Goal: Transaction & Acquisition: Purchase product/service

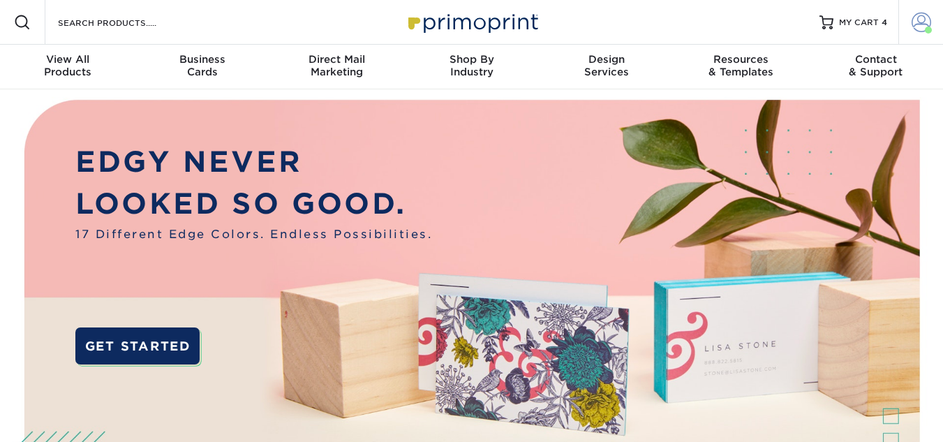
click at [926, 13] on span at bounding box center [922, 23] width 20 height 20
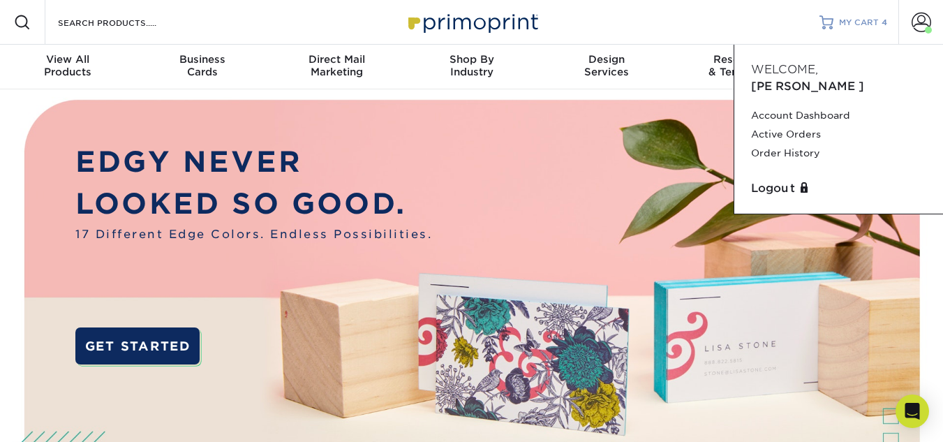
click at [867, 19] on span "MY CART" at bounding box center [859, 23] width 40 height 12
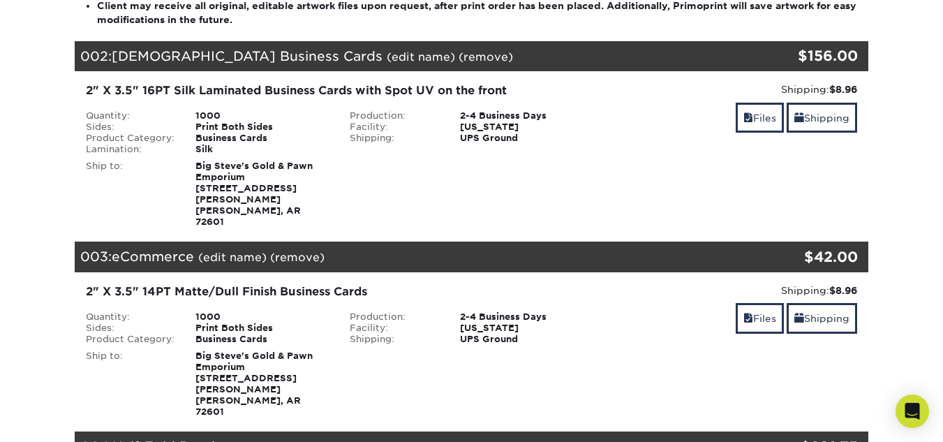
scroll to position [349, 0]
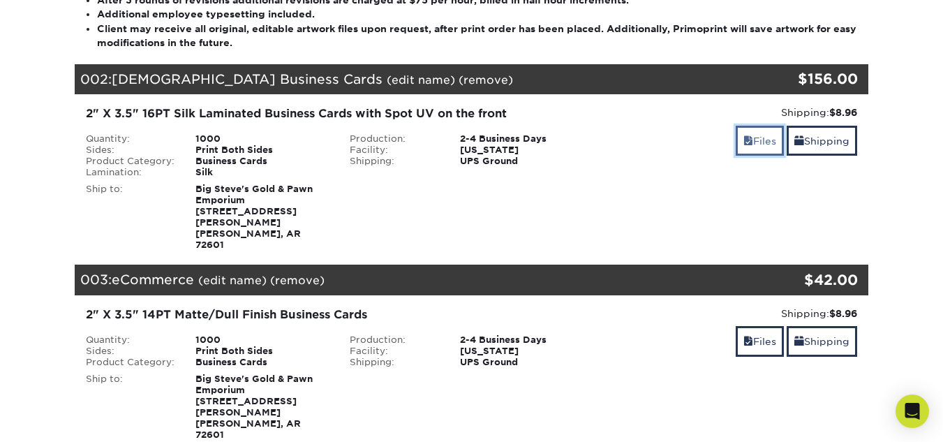
click at [751, 140] on link "Files" at bounding box center [760, 141] width 48 height 30
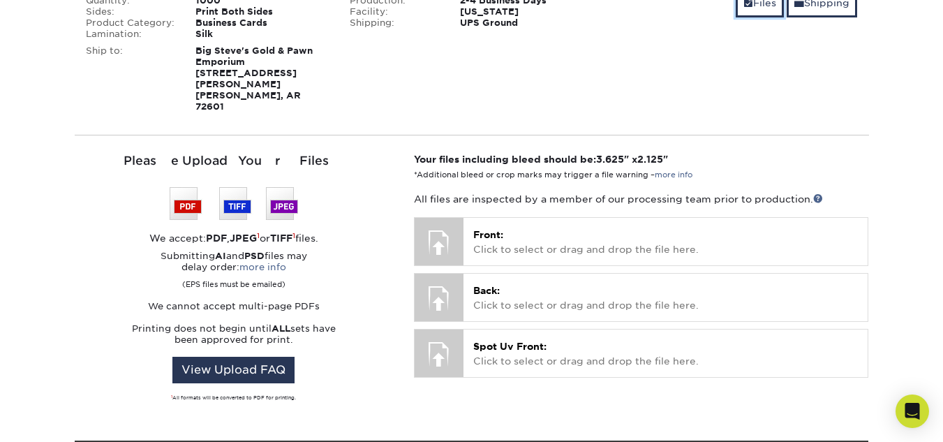
scroll to position [419, 0]
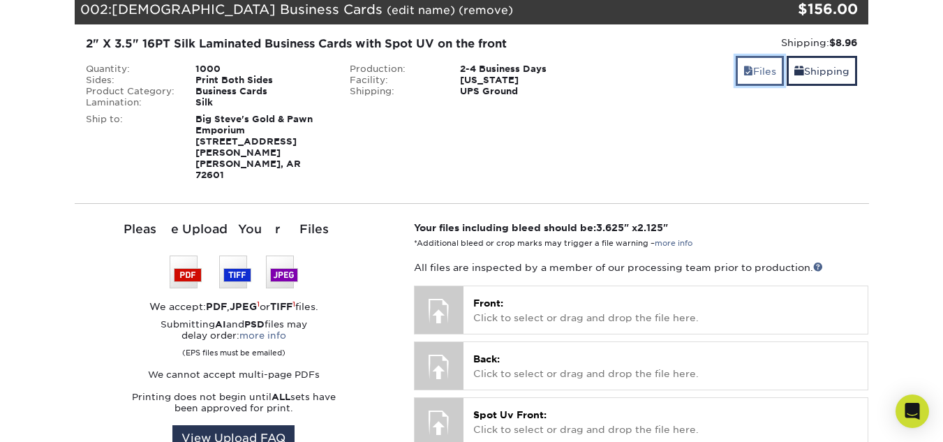
click at [744, 75] on span at bounding box center [748, 71] width 10 height 11
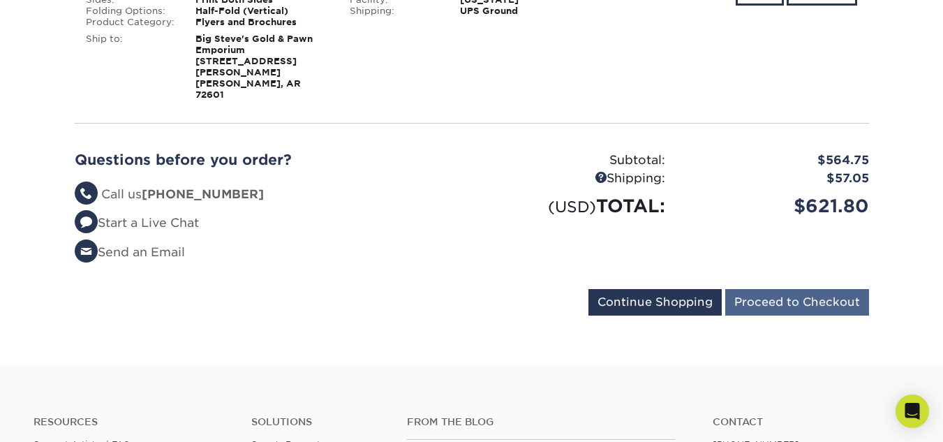
scroll to position [907, 0]
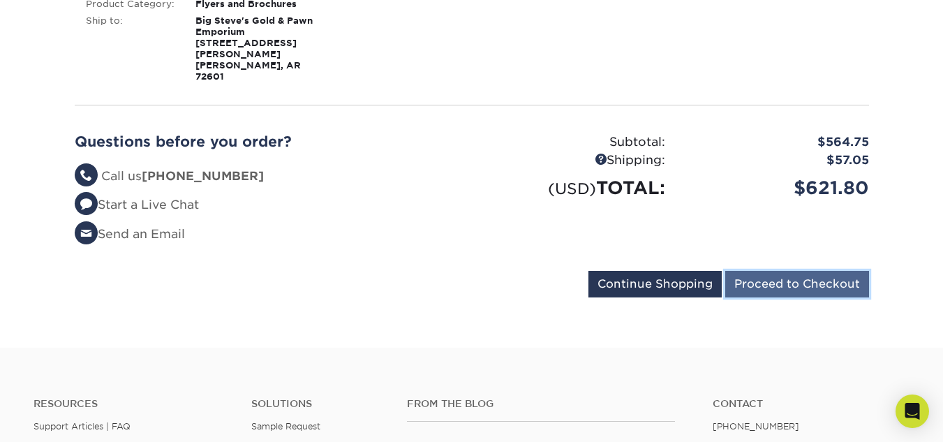
click at [803, 271] on input "Proceed to Checkout" at bounding box center [797, 284] width 144 height 27
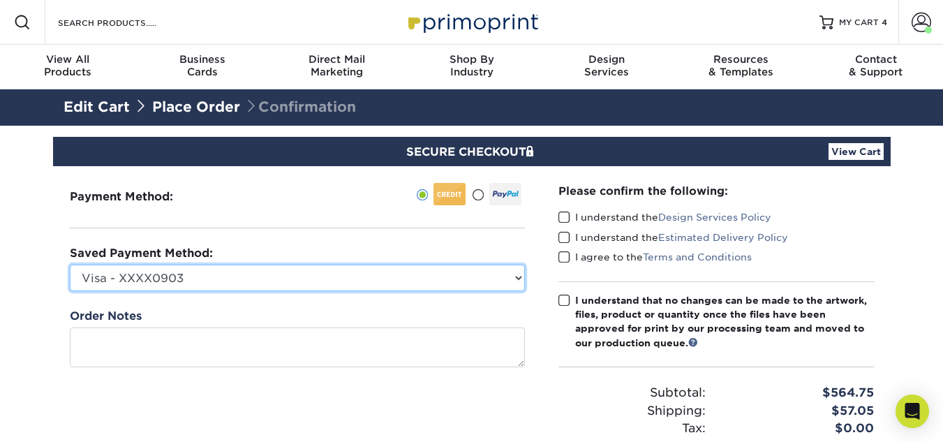
click at [252, 276] on select "Visa - XXXX0903 Visa - XXXX8192 Visa - XXXX6863 Visa - XXXX2150 Visa - XXXX2718…" at bounding box center [297, 278] width 455 height 27
select select
click at [70, 265] on select "Visa - XXXX0903 Visa - XXXX8192 Visa - XXXX6863 Visa - XXXX2150 Visa - XXXX2718…" at bounding box center [297, 278] width 455 height 27
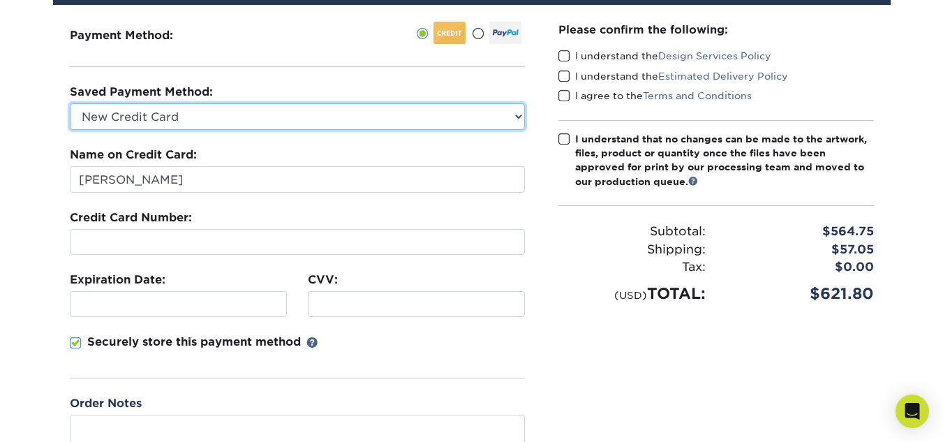
scroll to position [209, 0]
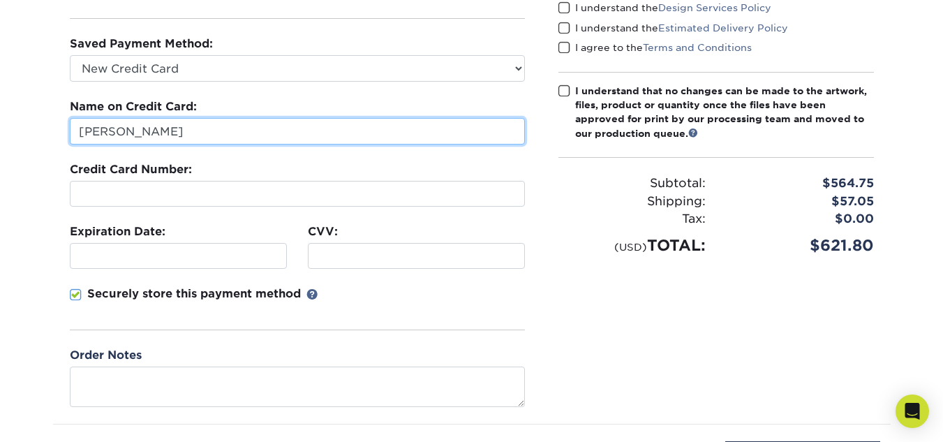
click at [183, 121] on input "Stephen Alvirez" at bounding box center [297, 131] width 455 height 27
type input "Big Steve's Gold & Pawn"
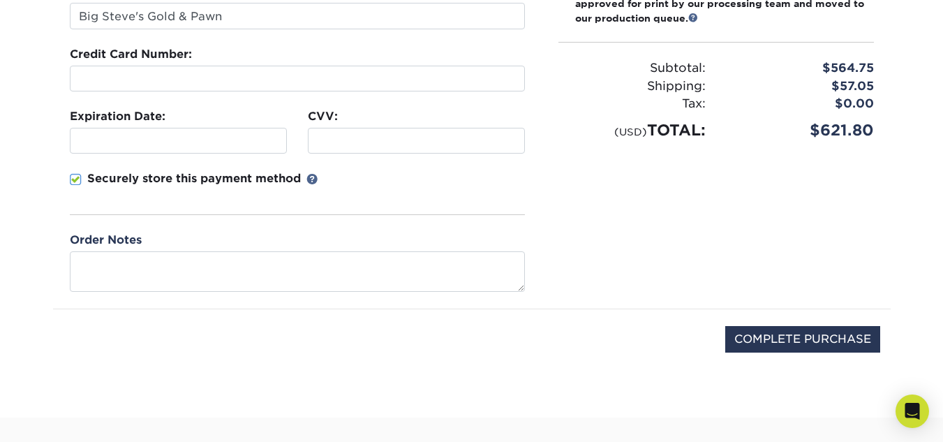
scroll to position [349, 0]
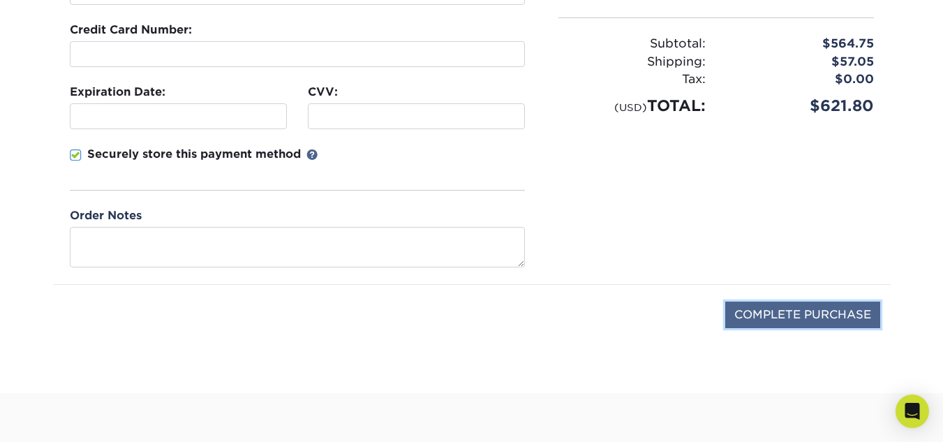
click at [815, 320] on input "COMPLETE PURCHASE" at bounding box center [802, 315] width 155 height 27
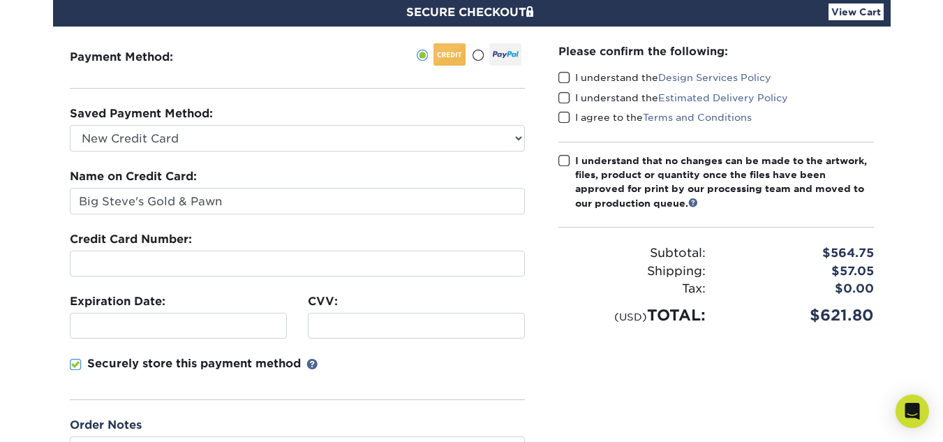
scroll to position [70, 0]
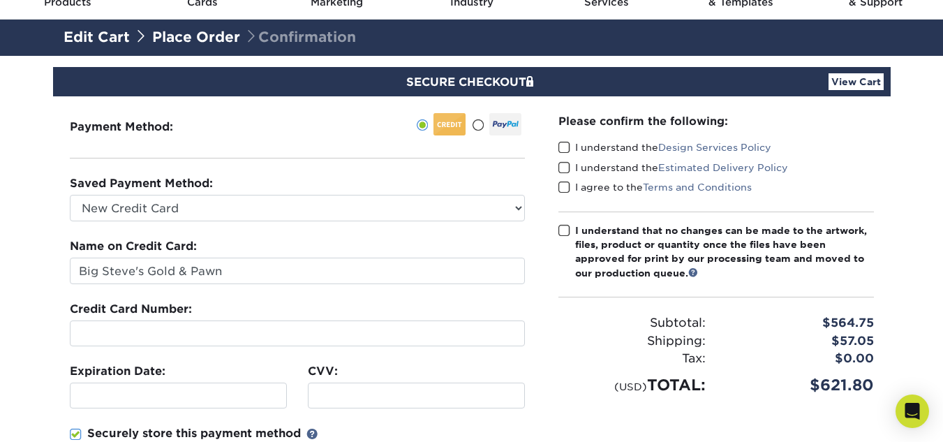
click at [559, 148] on span at bounding box center [564, 147] width 12 height 13
click at [0, 0] on input "I understand the Design Services Policy" at bounding box center [0, 0] width 0 height 0
click at [558, 172] on span at bounding box center [564, 167] width 12 height 13
click at [0, 0] on input "I understand the Estimated Delivery Policy" at bounding box center [0, 0] width 0 height 0
click at [565, 188] on span at bounding box center [564, 187] width 12 height 13
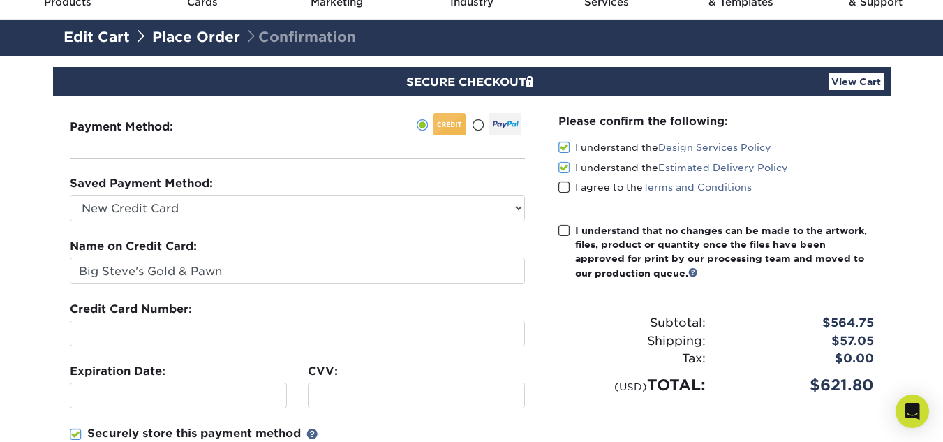
click at [0, 0] on input "I agree to the Terms and Conditions" at bounding box center [0, 0] width 0 height 0
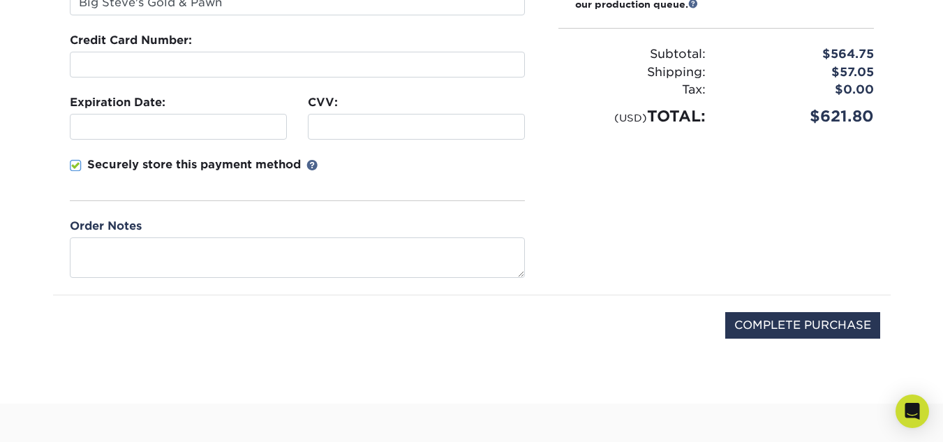
scroll to position [140, 0]
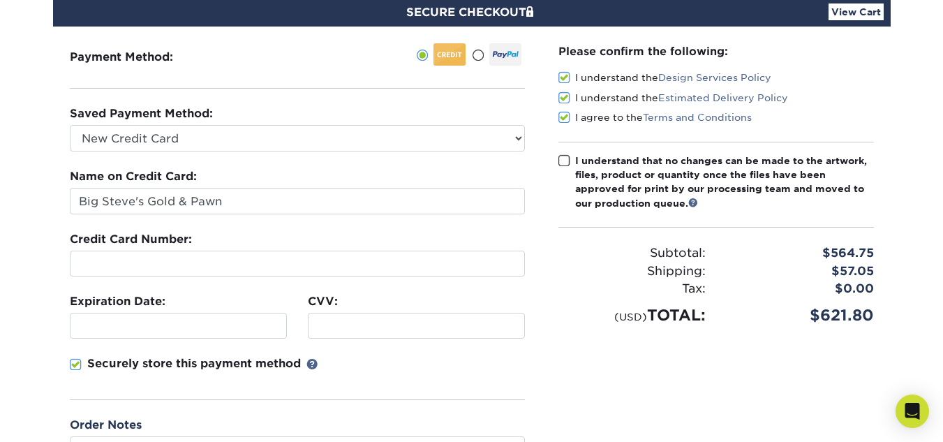
click at [566, 163] on span at bounding box center [564, 160] width 12 height 13
click at [0, 0] on input "I understand that no changes can be made to the artwork, files, product or quan…" at bounding box center [0, 0] width 0 height 0
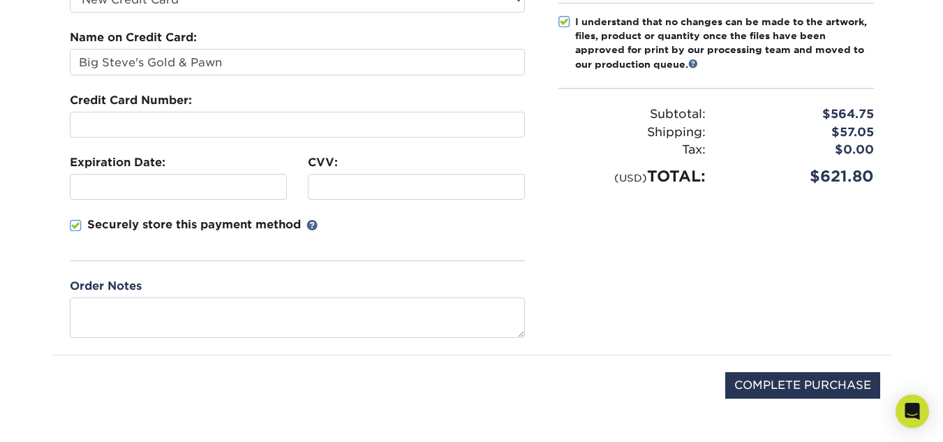
scroll to position [279, 0]
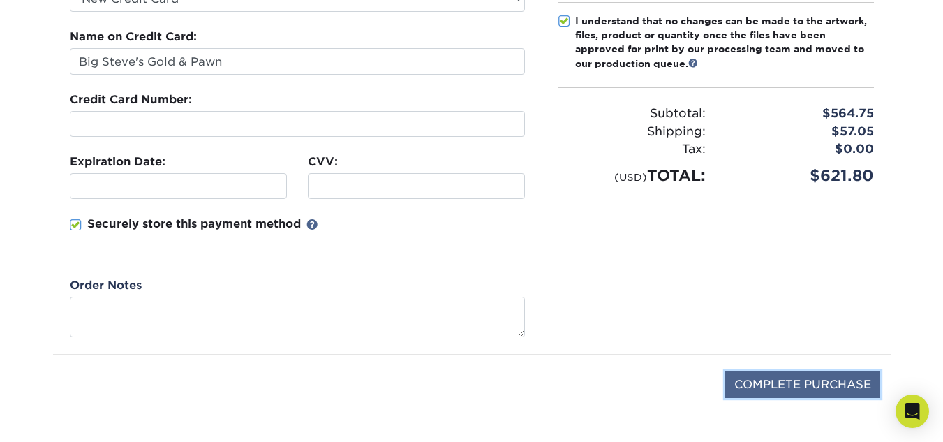
click at [799, 378] on input "COMPLETE PURCHASE" at bounding box center [802, 384] width 155 height 27
type input "PROCESSING, PLEASE WAIT..."
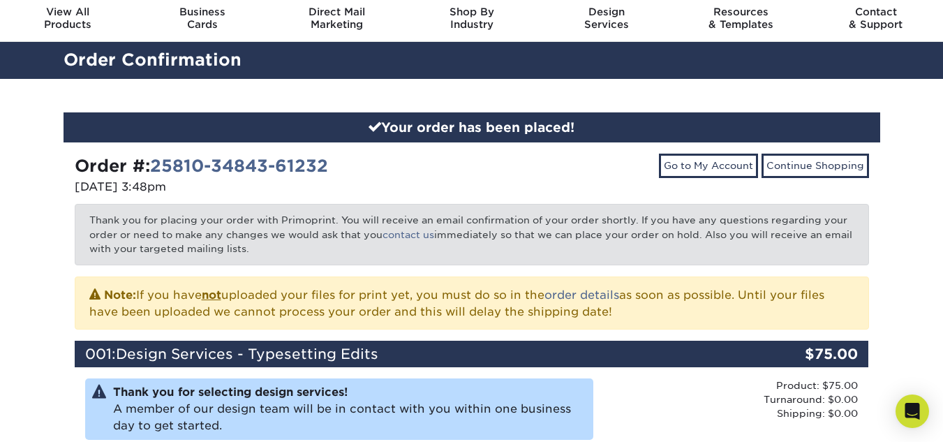
scroll to position [70, 0]
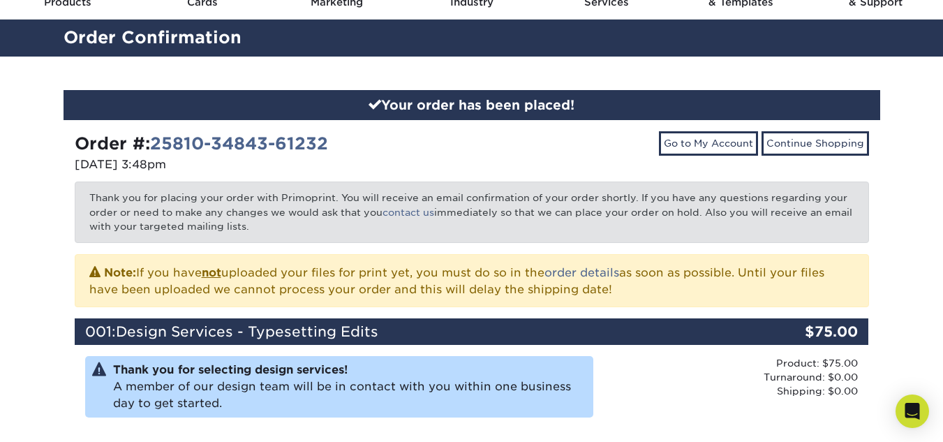
drag, startPoint x: 152, startPoint y: 147, endPoint x: 338, endPoint y: 156, distance: 185.8
click at [338, 156] on div "Order #: 25810-34843-61232" at bounding box center [268, 143] width 387 height 25
copy strong "25810-34843-61232"
